Goal: Information Seeking & Learning: Learn about a topic

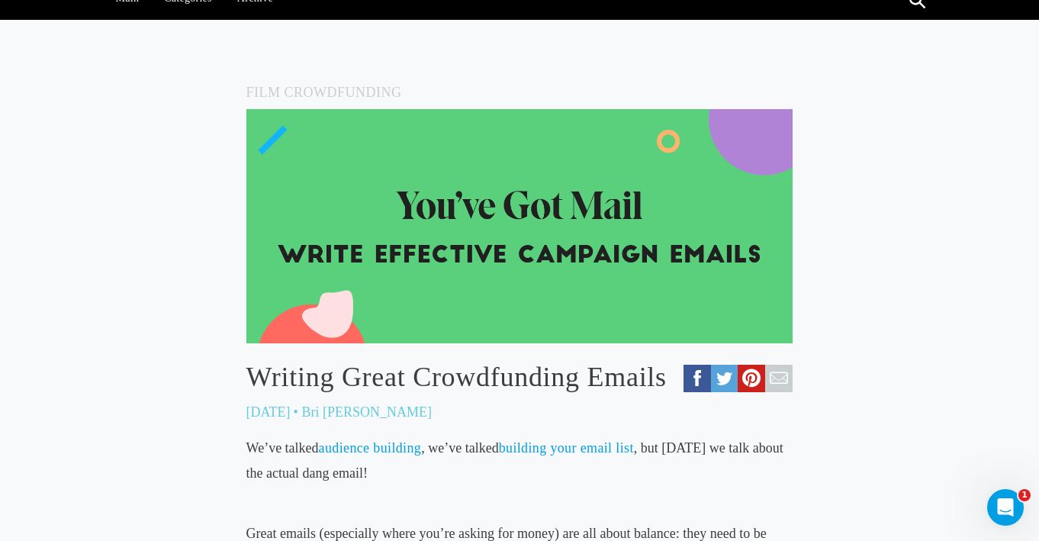
scroll to position [459, 0]
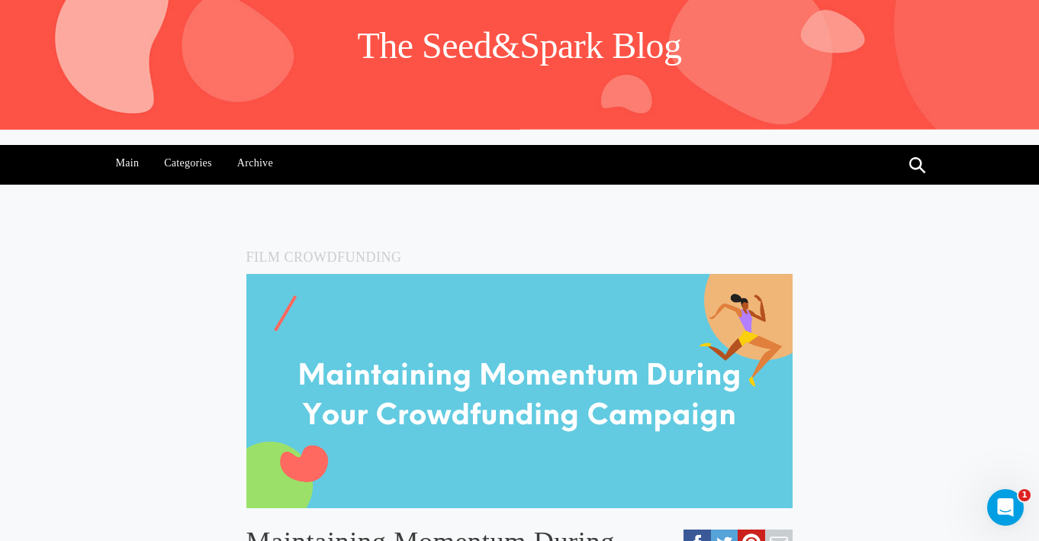
scroll to position [220, 0]
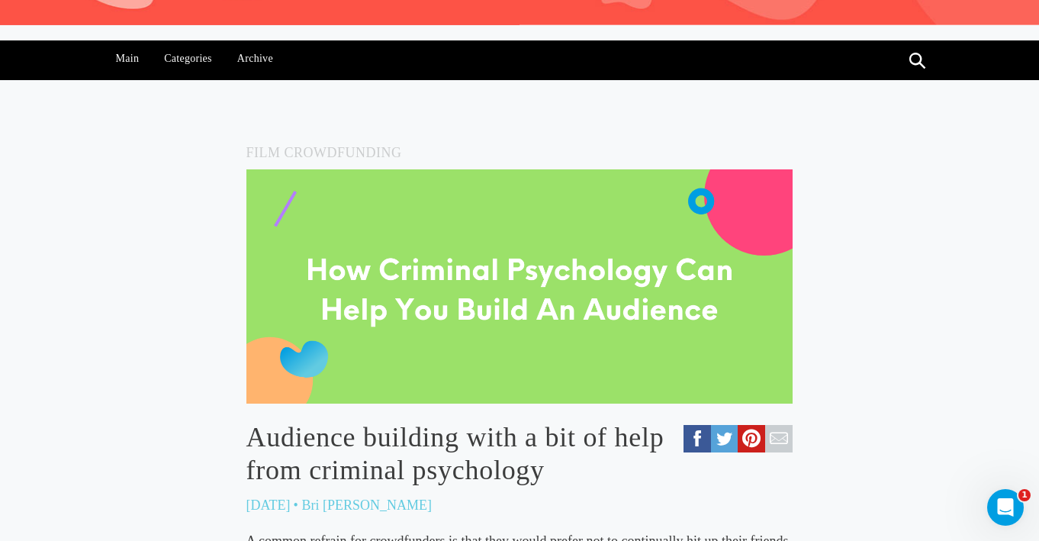
scroll to position [212, 0]
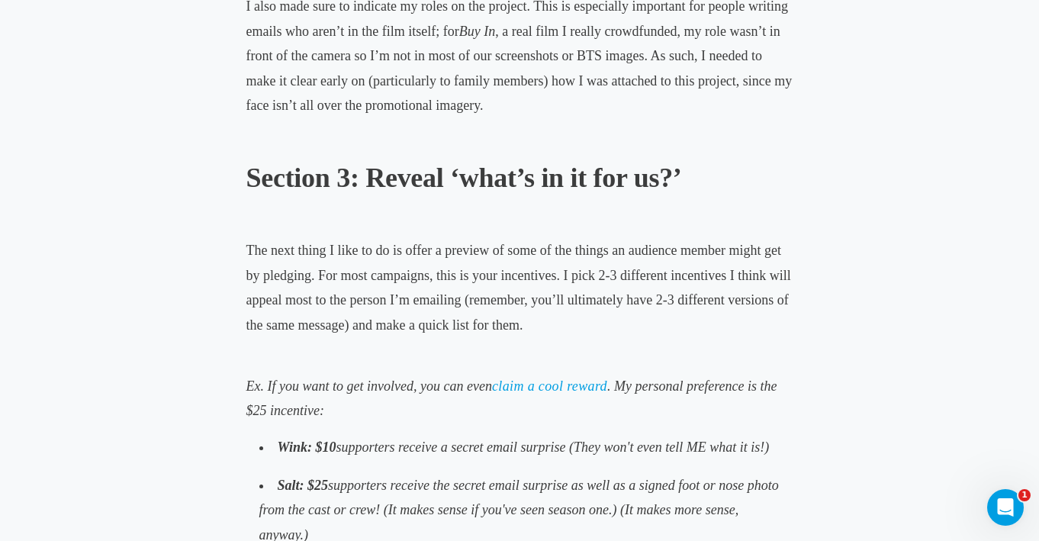
scroll to position [2222, 0]
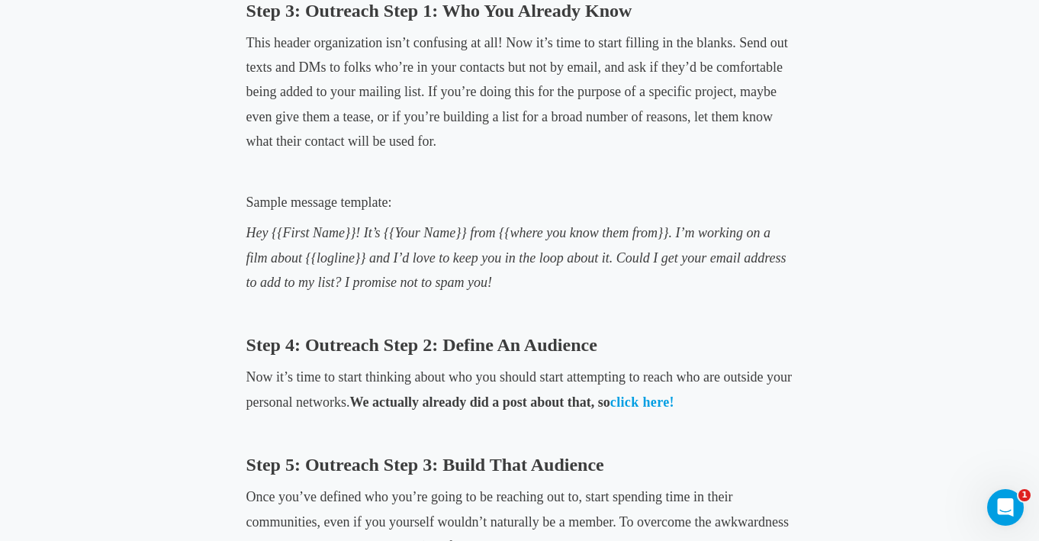
scroll to position [1886, 0]
